Goal: Task Accomplishment & Management: Use online tool/utility

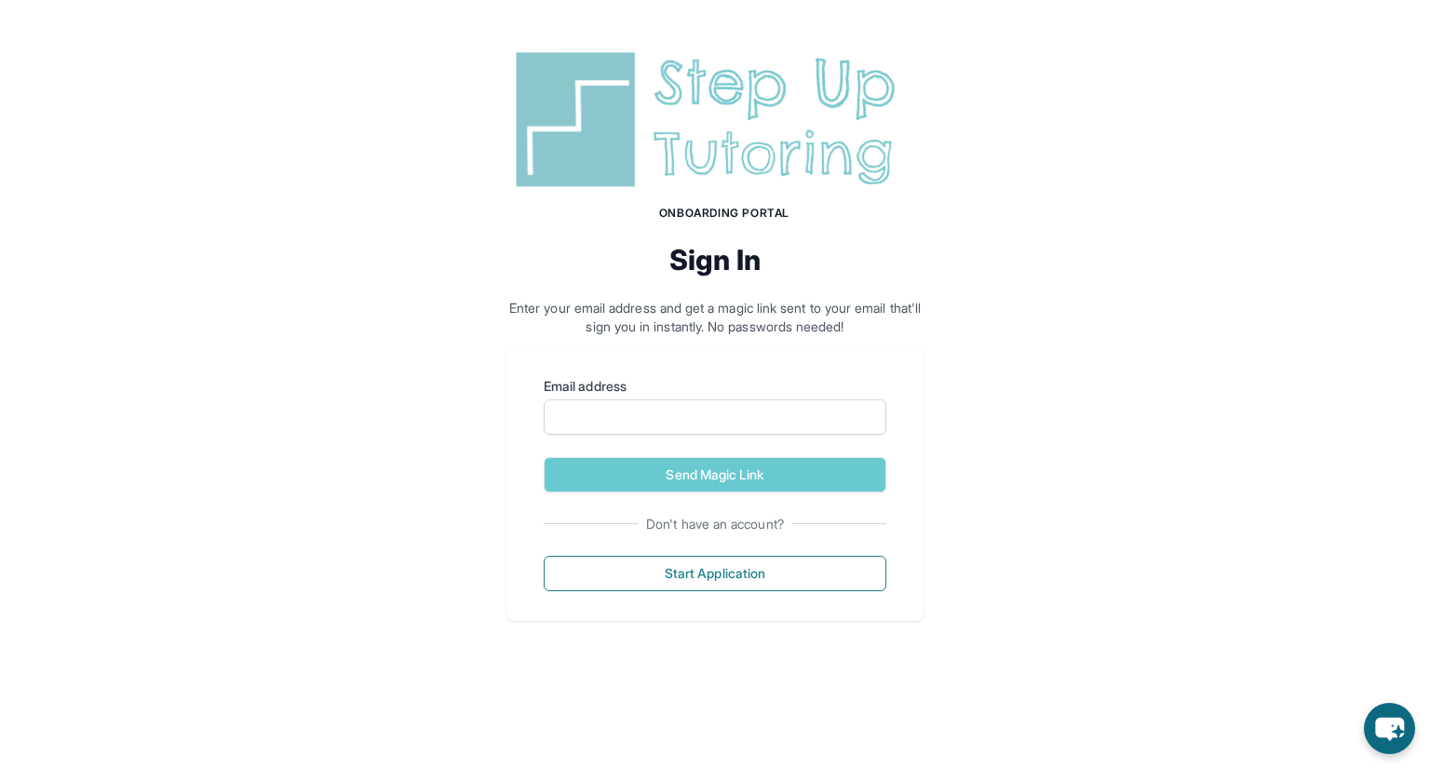
click at [568, 107] on img at bounding box center [714, 120] width 417 height 150
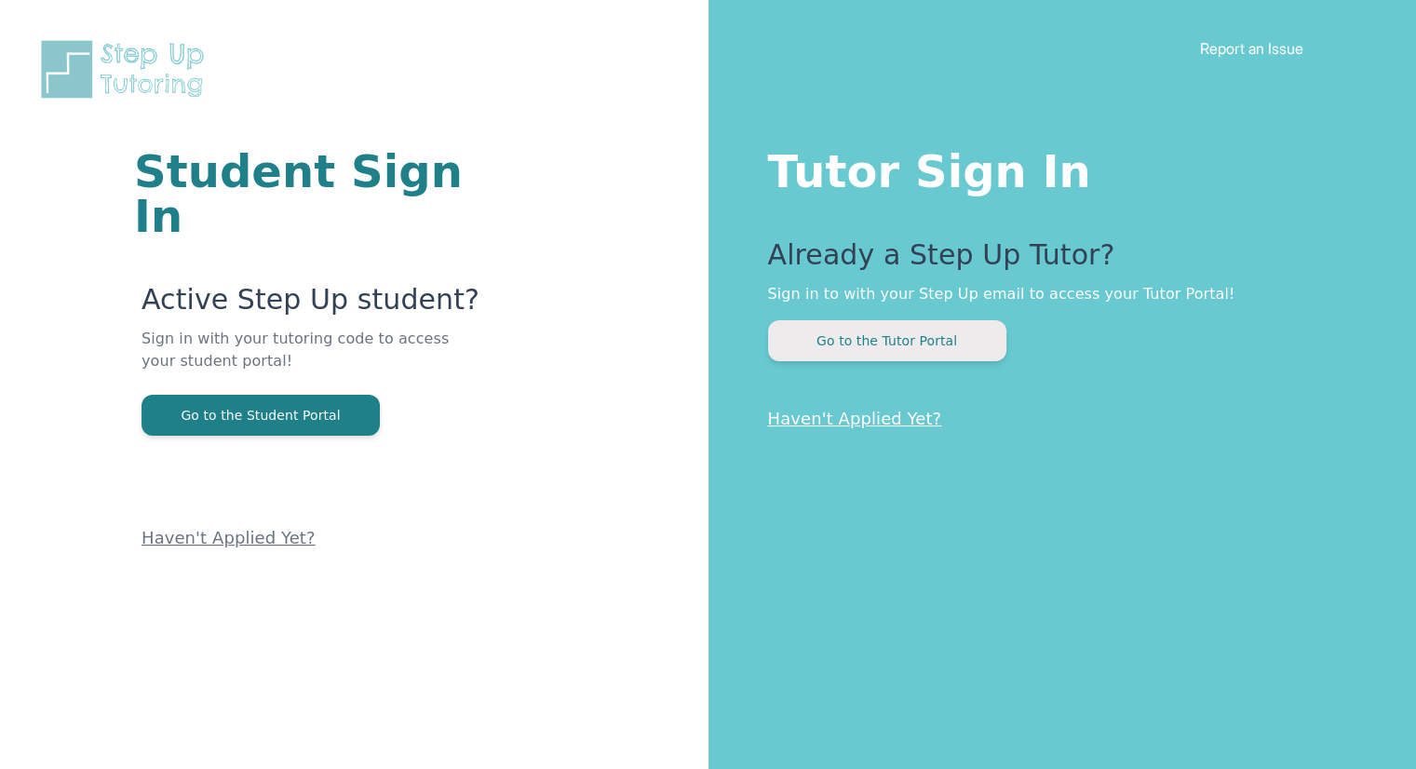
click at [953, 351] on button "Go to the Tutor Portal" at bounding box center [887, 340] width 238 height 41
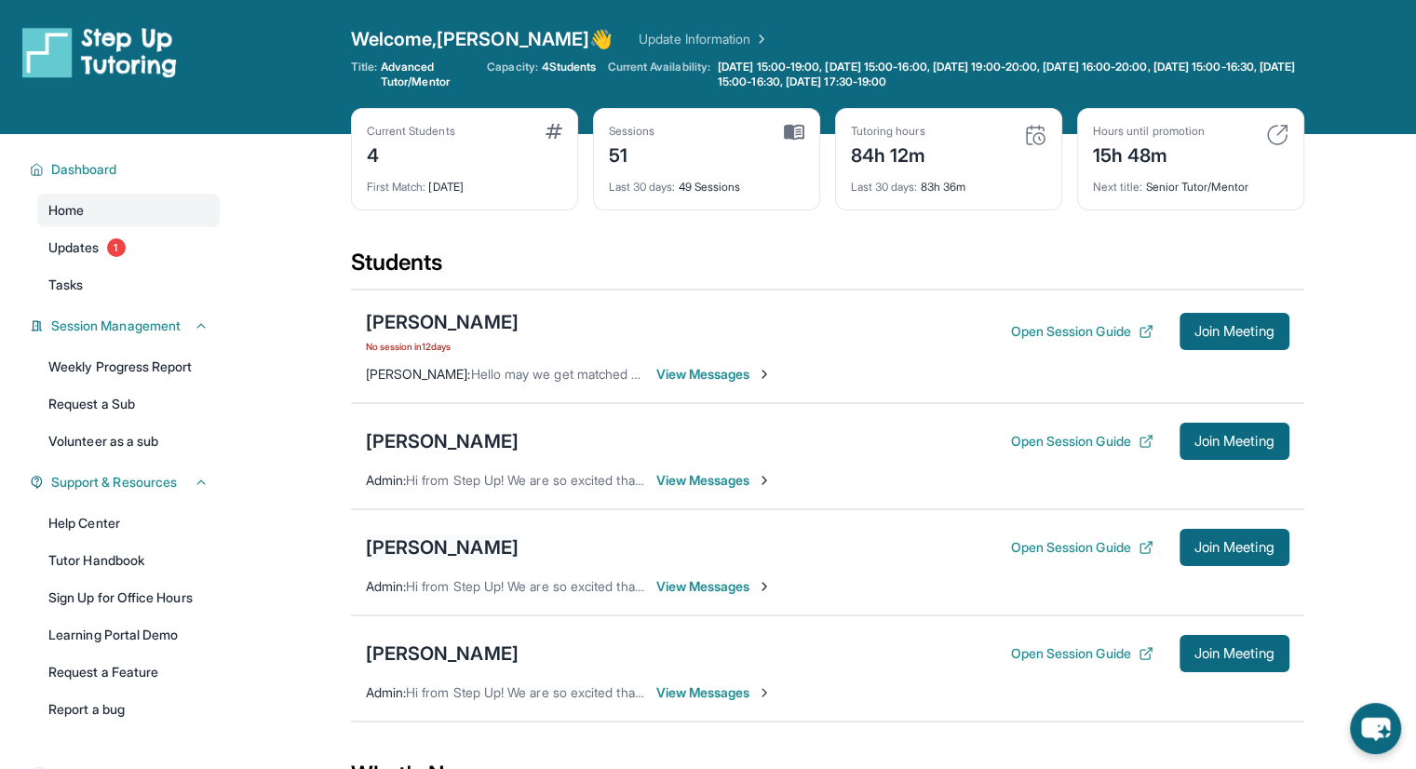
click at [476, 545] on div "[PERSON_NAME]" at bounding box center [442, 547] width 153 height 26
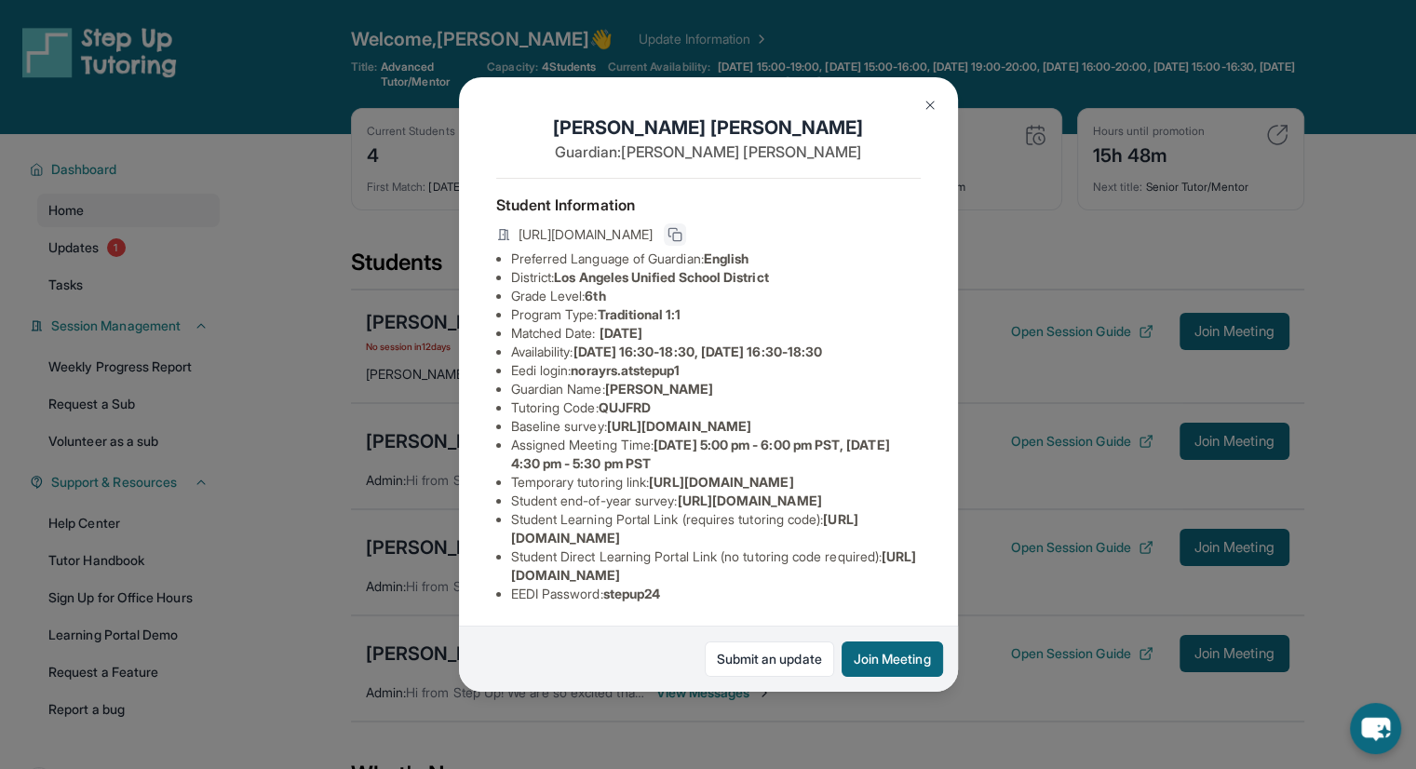
click at [682, 242] on icon at bounding box center [674, 234] width 15 height 15
click at [879, 657] on button "Join Meeting" at bounding box center [892, 658] width 101 height 35
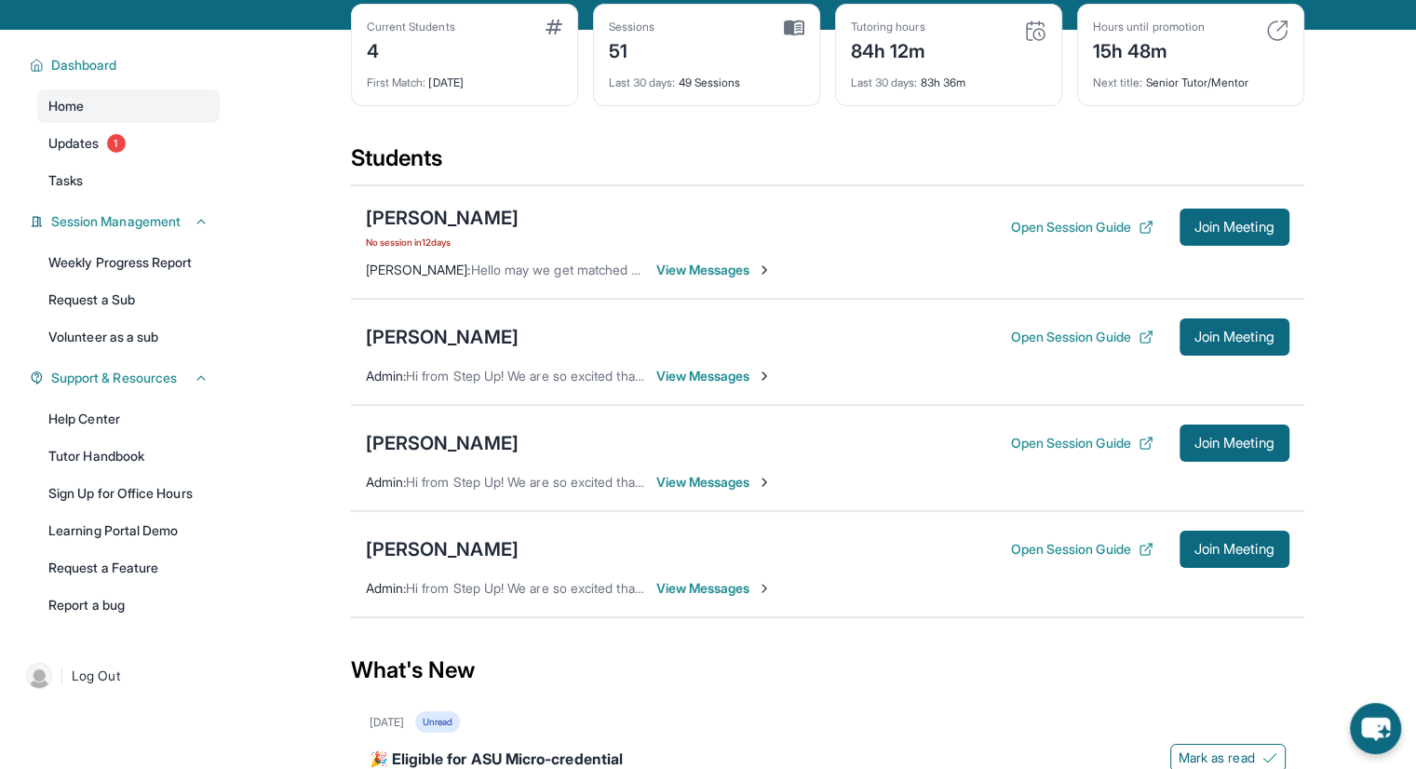
scroll to position [112, 0]
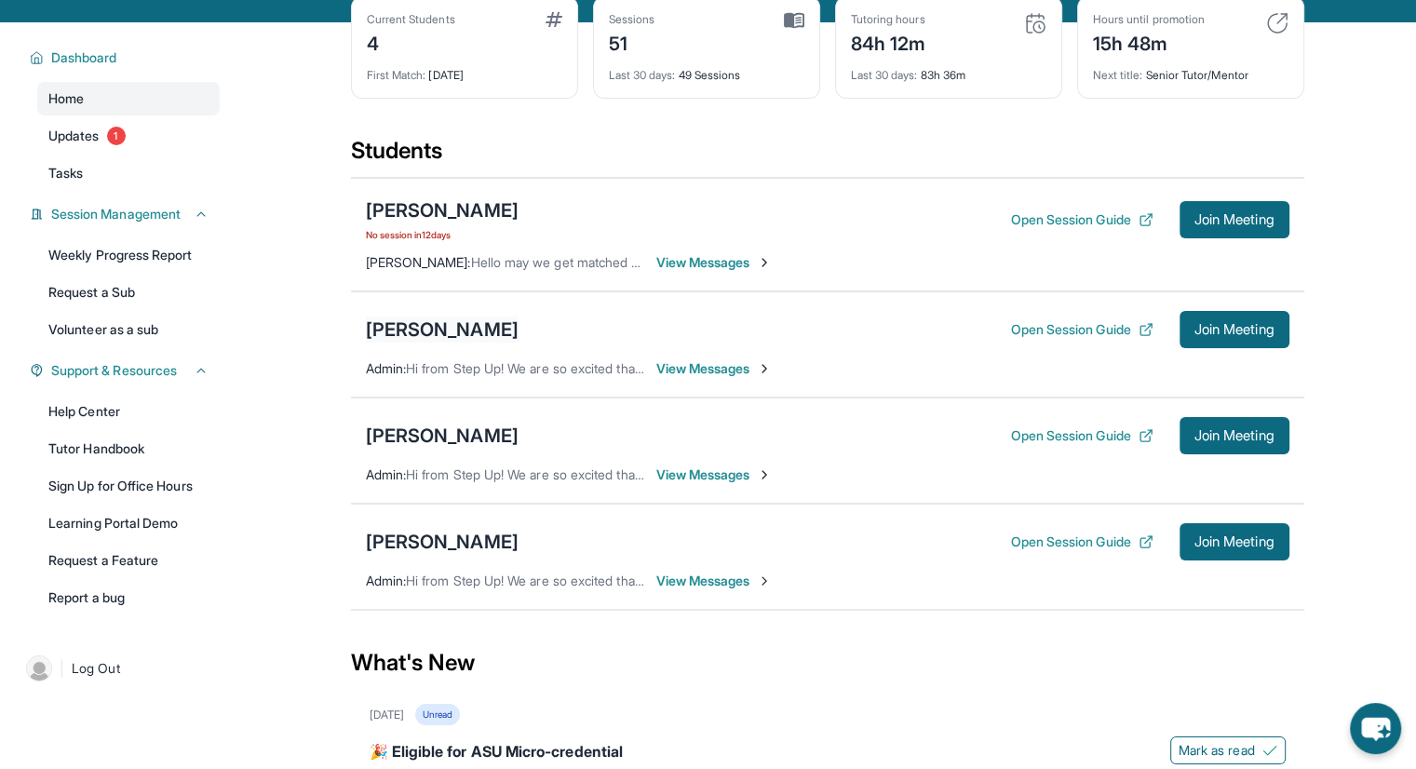
click at [449, 334] on div "[PERSON_NAME]" at bounding box center [442, 330] width 153 height 26
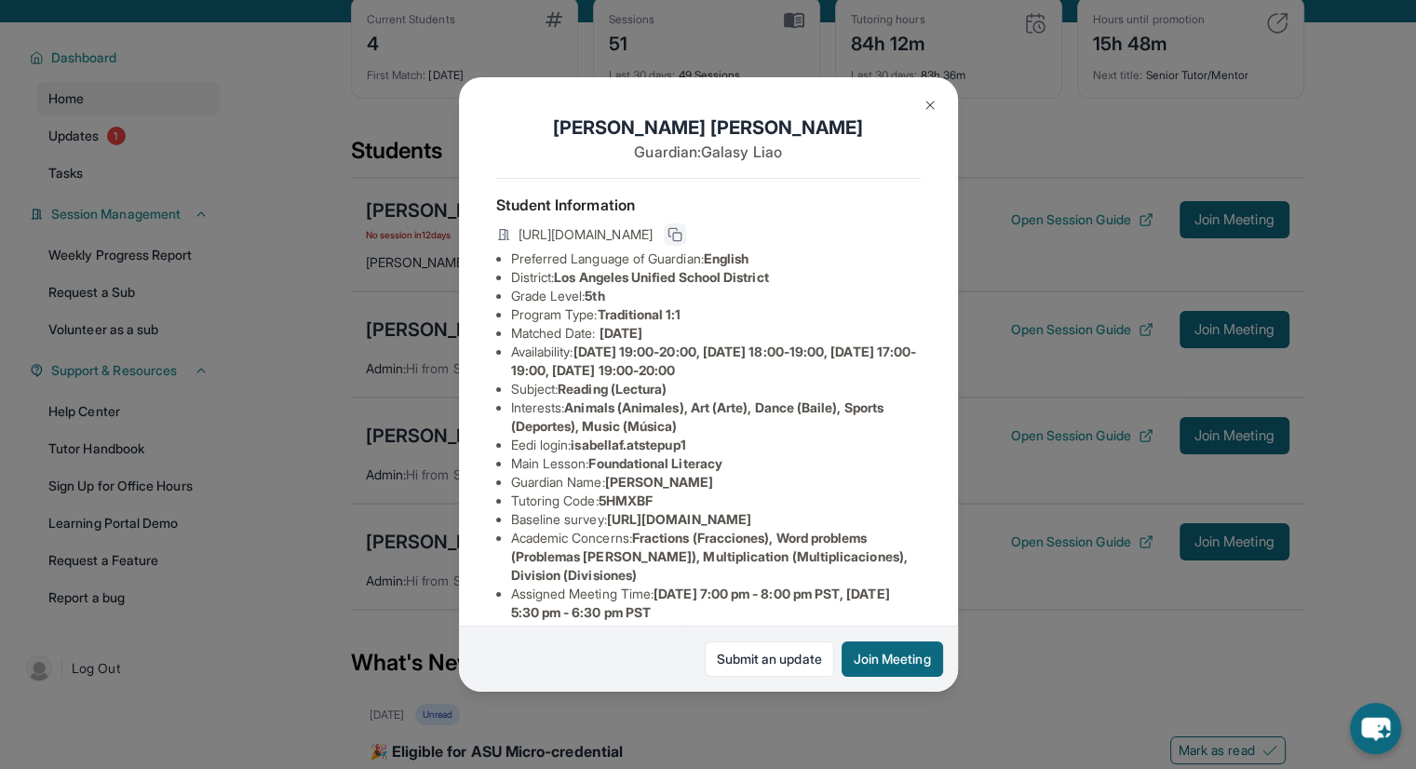
click at [681, 241] on rect at bounding box center [677, 237] width 8 height 8
click at [879, 649] on button "Join Meeting" at bounding box center [892, 658] width 101 height 35
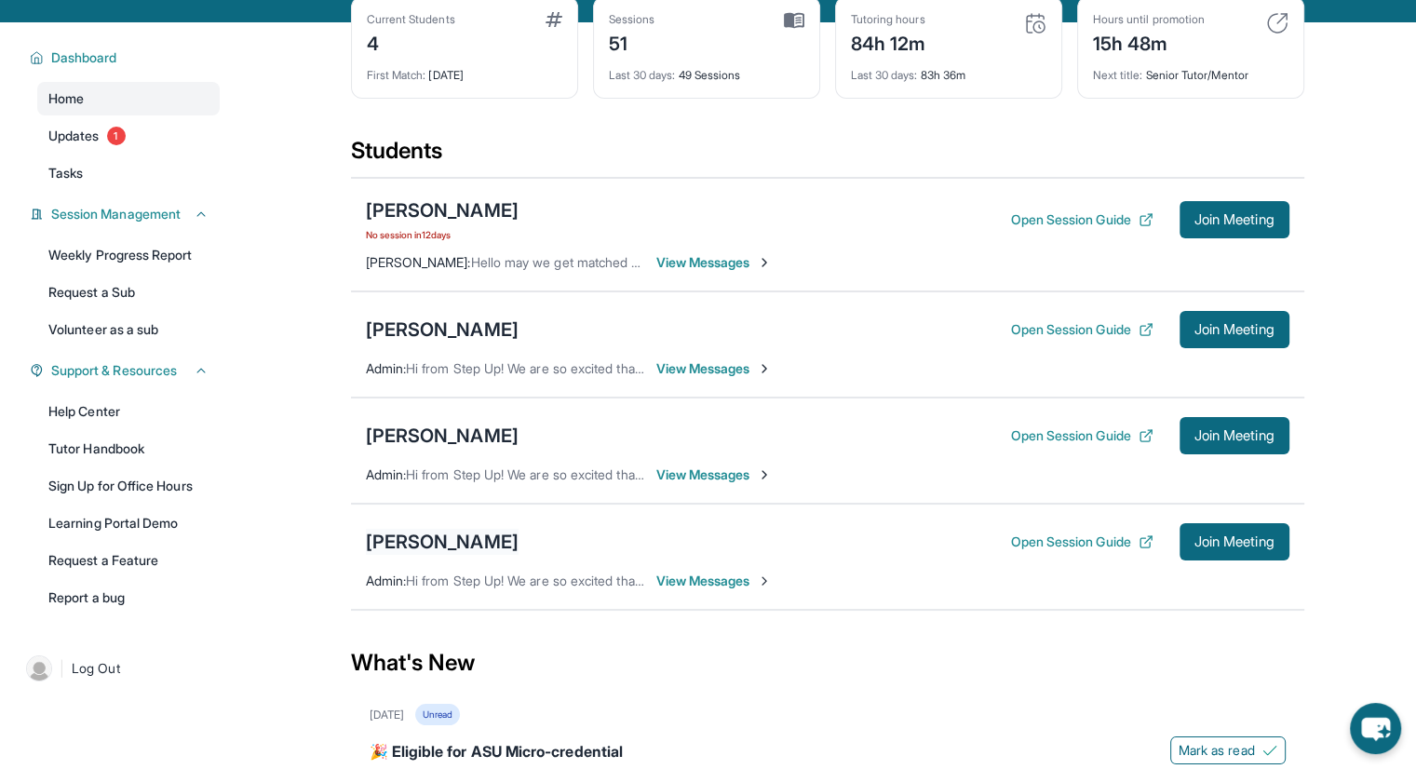
click at [423, 547] on div "[PERSON_NAME]" at bounding box center [442, 542] width 153 height 26
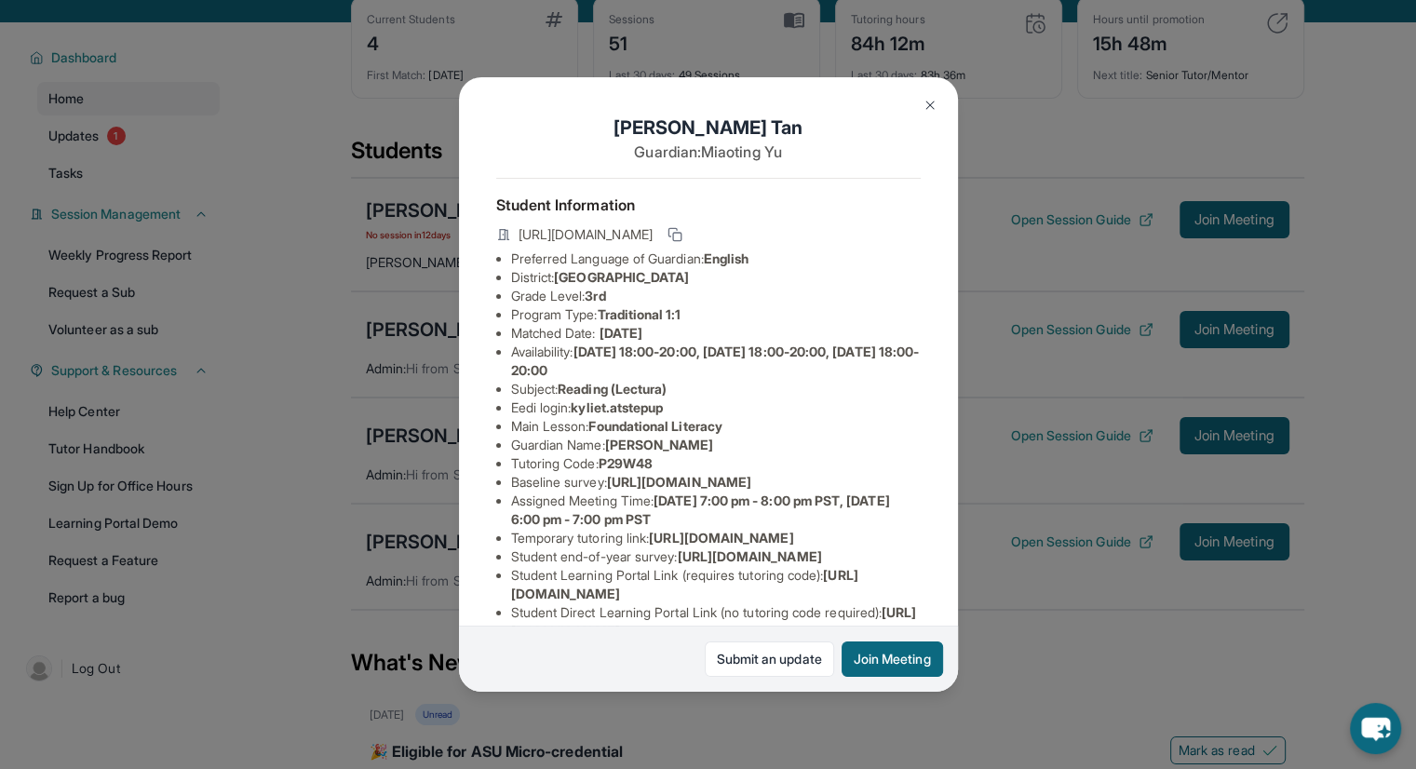
click at [909, 245] on div "[PERSON_NAME] Guardian: [PERSON_NAME] Student Information [URL][DOMAIN_NAME] Pr…" at bounding box center [708, 384] width 499 height 615
click at [682, 242] on icon at bounding box center [674, 234] width 15 height 15
click at [891, 641] on button "Join Meeting" at bounding box center [892, 658] width 101 height 35
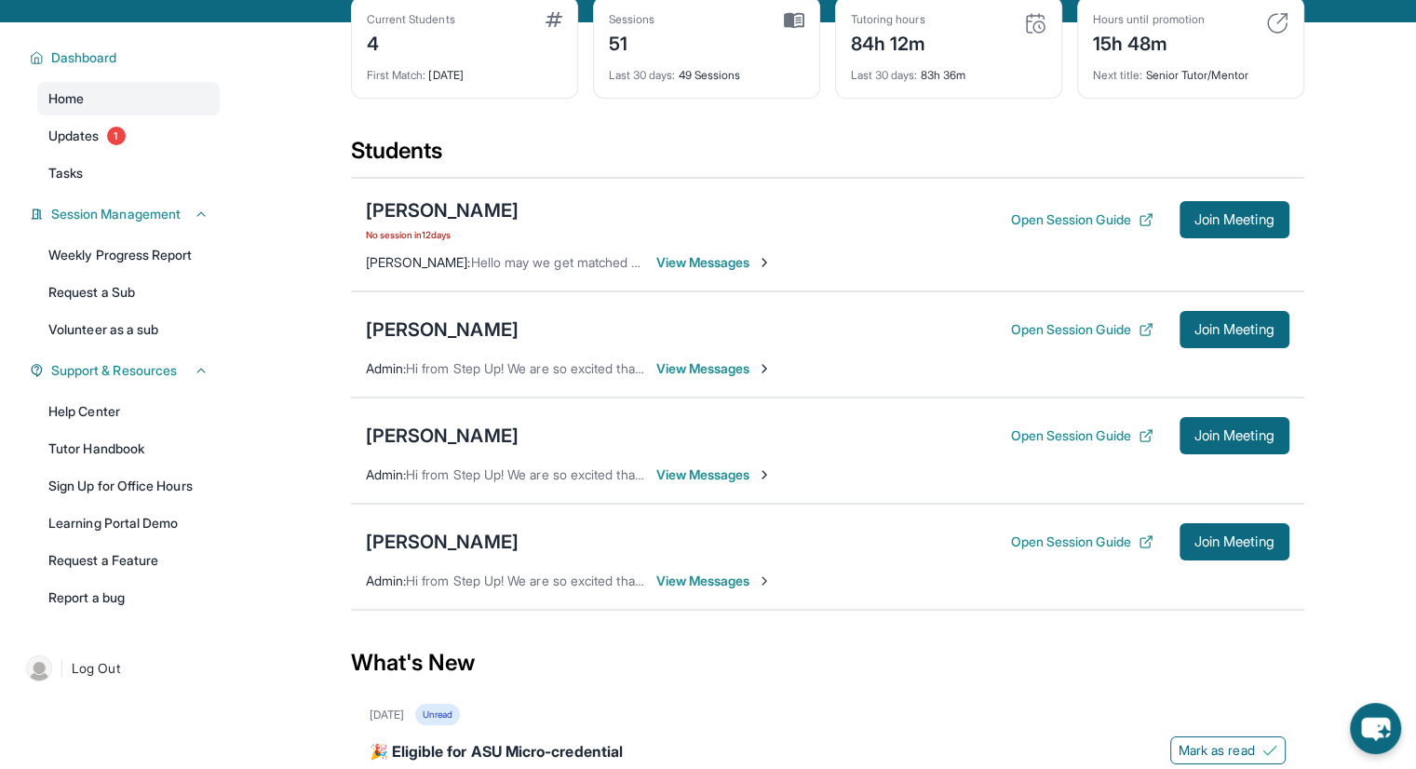
scroll to position [0, 0]
